Goal: Information Seeking & Learning: Check status

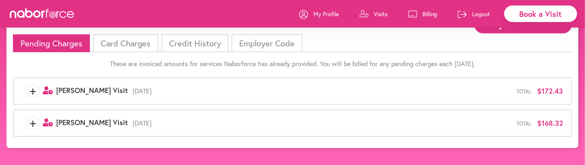
scroll to position [41, 0]
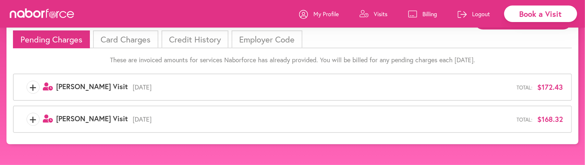
click at [138, 118] on span "[DATE]" at bounding box center [322, 120] width 389 height 8
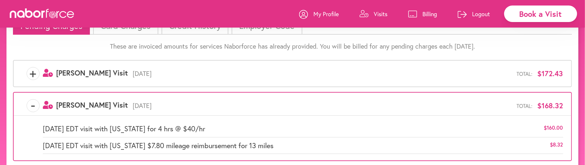
scroll to position [67, 0]
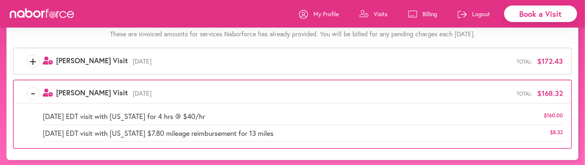
click at [142, 57] on span "[DATE]" at bounding box center [322, 61] width 389 height 8
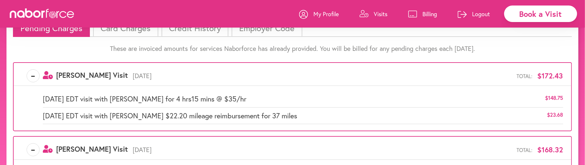
scroll to position [10, 0]
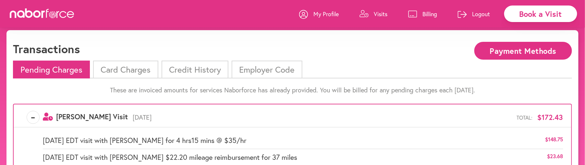
click at [136, 69] on li "Card Charges" at bounding box center [125, 70] width 65 height 18
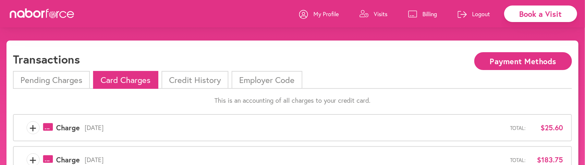
scroll to position [32, 0]
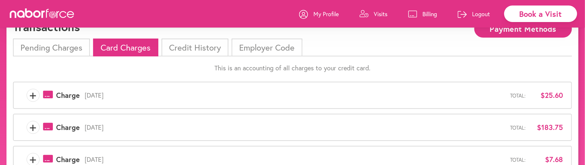
click at [130, 95] on span "[DATE]" at bounding box center [295, 95] width 430 height 8
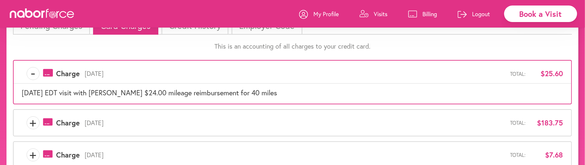
scroll to position [65, 0]
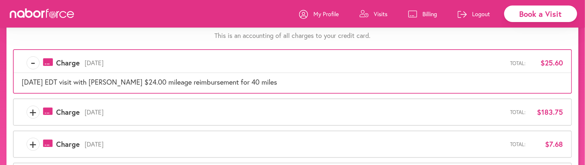
click at [129, 110] on span "[DATE]" at bounding box center [295, 112] width 430 height 8
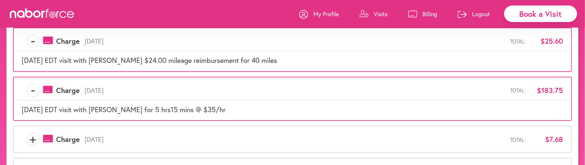
scroll to position [97, 0]
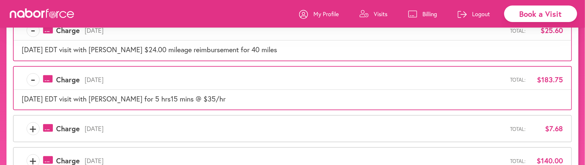
click at [137, 125] on span "[DATE]" at bounding box center [295, 129] width 430 height 8
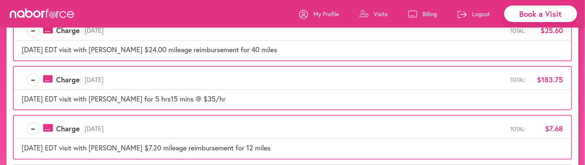
scroll to position [130, 0]
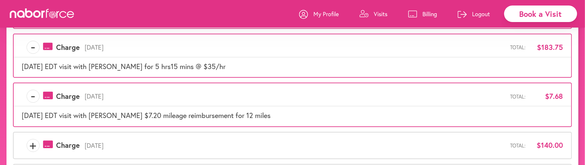
click at [141, 142] on span "[DATE]" at bounding box center [295, 146] width 430 height 8
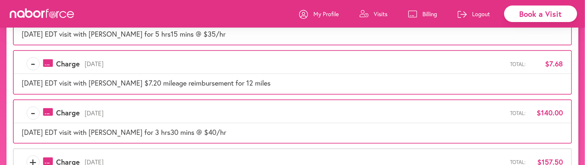
scroll to position [195, 0]
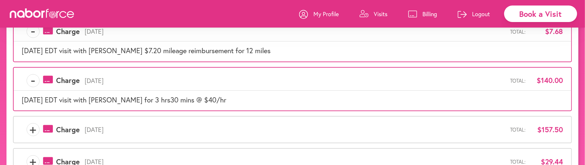
click at [146, 129] on span "[DATE]" at bounding box center [295, 130] width 430 height 8
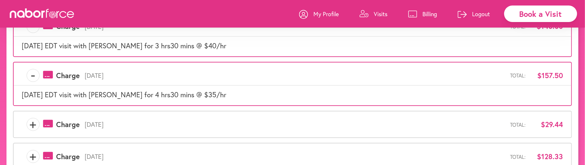
scroll to position [260, 0]
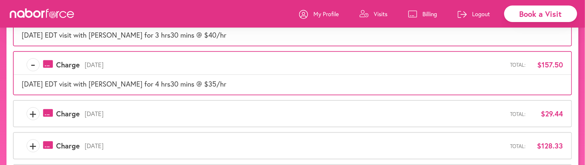
click at [145, 111] on span "[DATE]" at bounding box center [295, 114] width 430 height 8
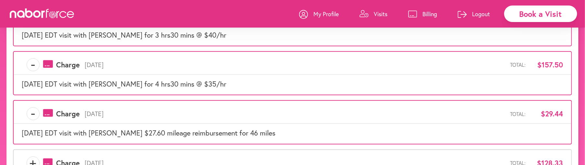
scroll to position [292, 0]
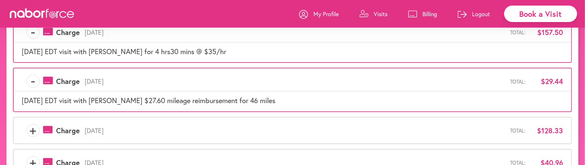
click at [142, 128] on span "[DATE]" at bounding box center [295, 131] width 430 height 8
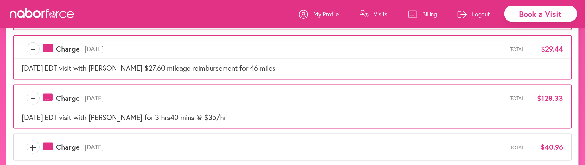
scroll to position [357, 0]
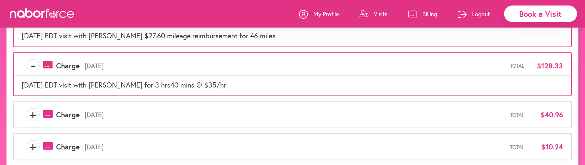
click at [138, 111] on span "[DATE]" at bounding box center [295, 115] width 430 height 8
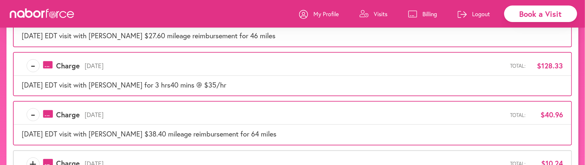
scroll to position [389, 0]
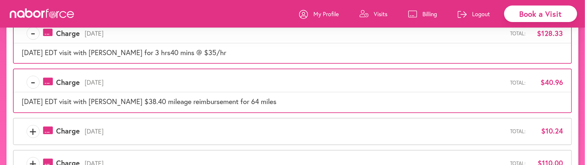
click at [138, 128] on span "[DATE]" at bounding box center [295, 132] width 430 height 8
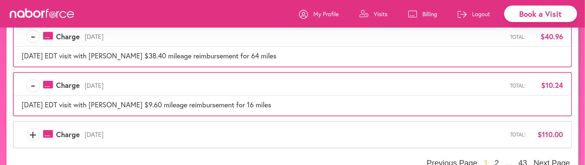
scroll to position [446, 0]
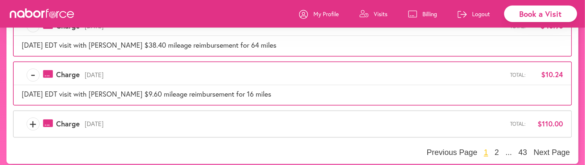
click at [138, 120] on span "[DATE]" at bounding box center [295, 124] width 430 height 8
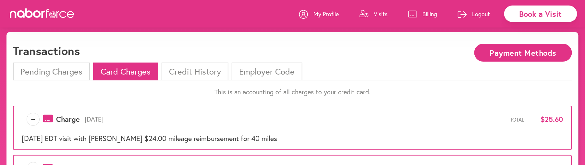
scroll to position [8, 0]
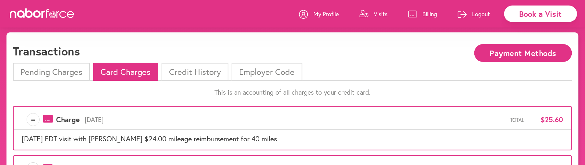
click at [204, 70] on li "Credit History" at bounding box center [195, 72] width 67 height 18
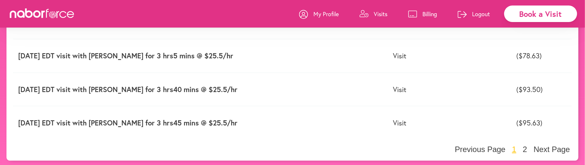
scroll to position [313, 0]
click at [554, 150] on button "Next Page" at bounding box center [552, 149] width 40 height 10
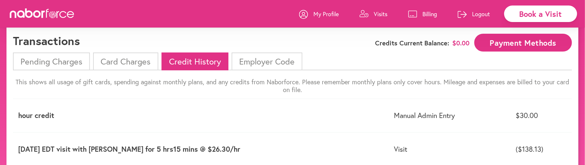
scroll to position [0, 0]
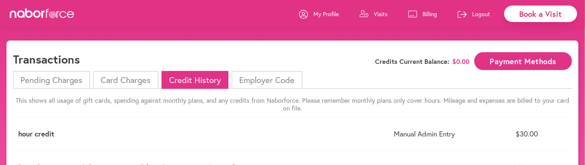
click at [427, 13] on p "Billing" at bounding box center [429, 14] width 15 height 8
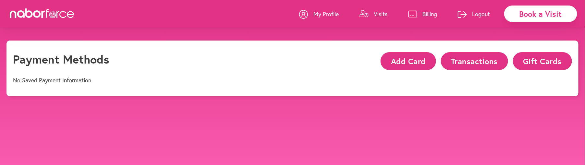
click at [384, 14] on p "Visits" at bounding box center [381, 14] width 14 height 8
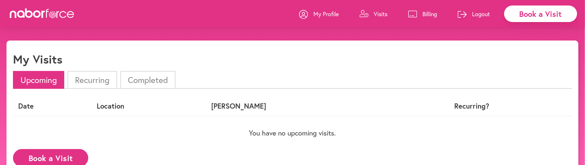
click at [331, 14] on p "My Profile" at bounding box center [325, 14] width 25 height 8
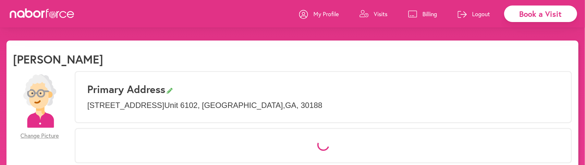
select select "*"
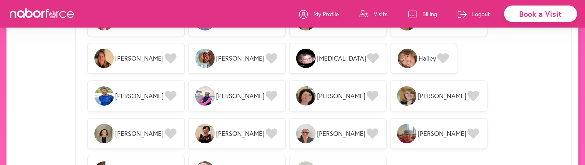
scroll to position [967, 0]
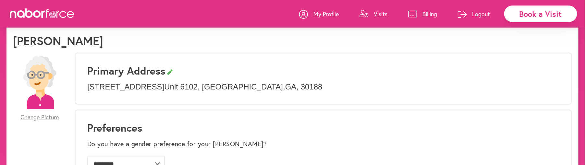
scroll to position [0, 0]
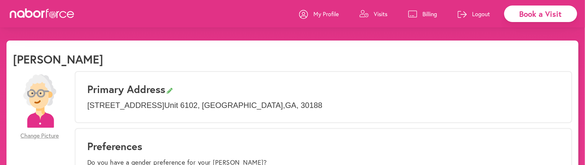
click at [433, 11] on p "Billing" at bounding box center [429, 14] width 15 height 8
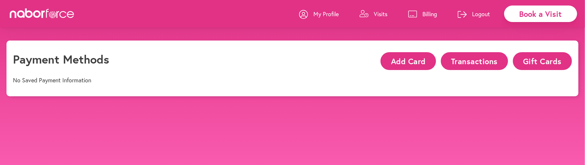
click at [469, 60] on button "Transactions" at bounding box center [474, 61] width 67 height 18
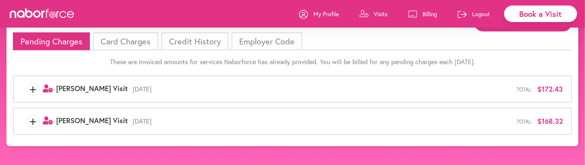
scroll to position [41, 0]
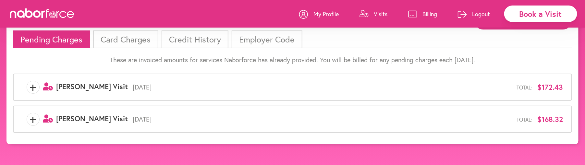
click at [154, 88] on span "[DATE]" at bounding box center [322, 87] width 389 height 8
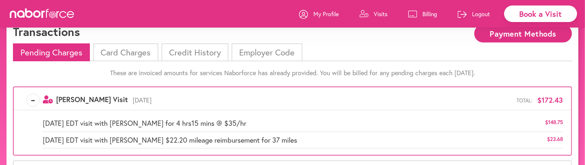
scroll to position [67, 0]
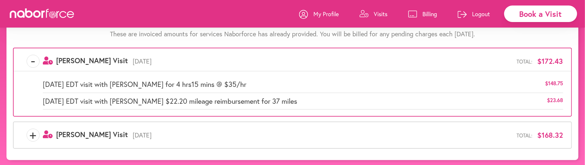
click at [170, 136] on span "[DATE]" at bounding box center [322, 135] width 389 height 8
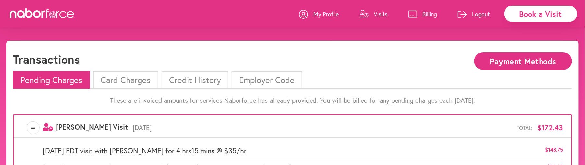
scroll to position [0, 0]
click at [270, 75] on li "Employer Code" at bounding box center [267, 80] width 70 height 18
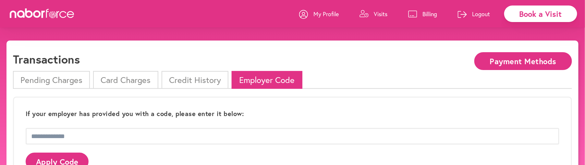
click at [215, 76] on li "Credit History" at bounding box center [195, 80] width 67 height 18
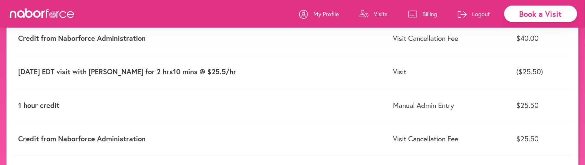
scroll to position [130, 0]
click at [388, 71] on td "Visit" at bounding box center [449, 71] width 123 height 33
click at [204, 73] on p "[DATE] EDT visit with [PERSON_NAME] for 2 hrs10 mins @ $25.5/hr" at bounding box center [200, 71] width 364 height 8
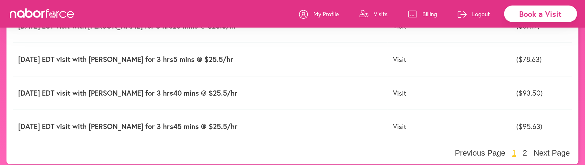
scroll to position [313, 0]
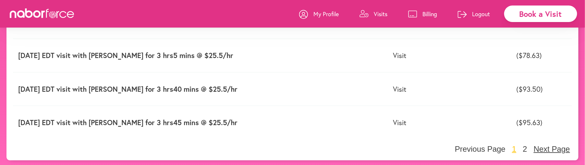
click at [558, 149] on button "Next Page" at bounding box center [552, 149] width 40 height 10
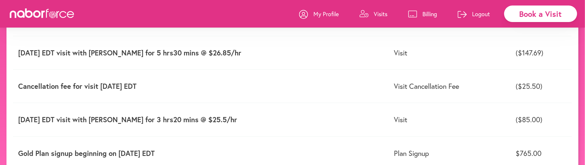
scroll to position [213, 0]
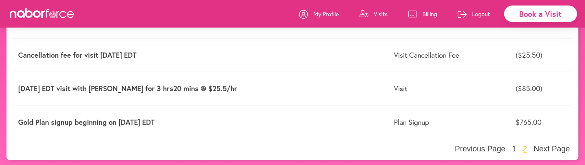
drag, startPoint x: 13, startPoint y: 40, endPoint x: 394, endPoint y: 155, distance: 397.6
copy div "Transactions Credits Current Balance: $ 0.00 Payment Methods Pending Charges Ca…"
